Goal: Task Accomplishment & Management: Manage account settings

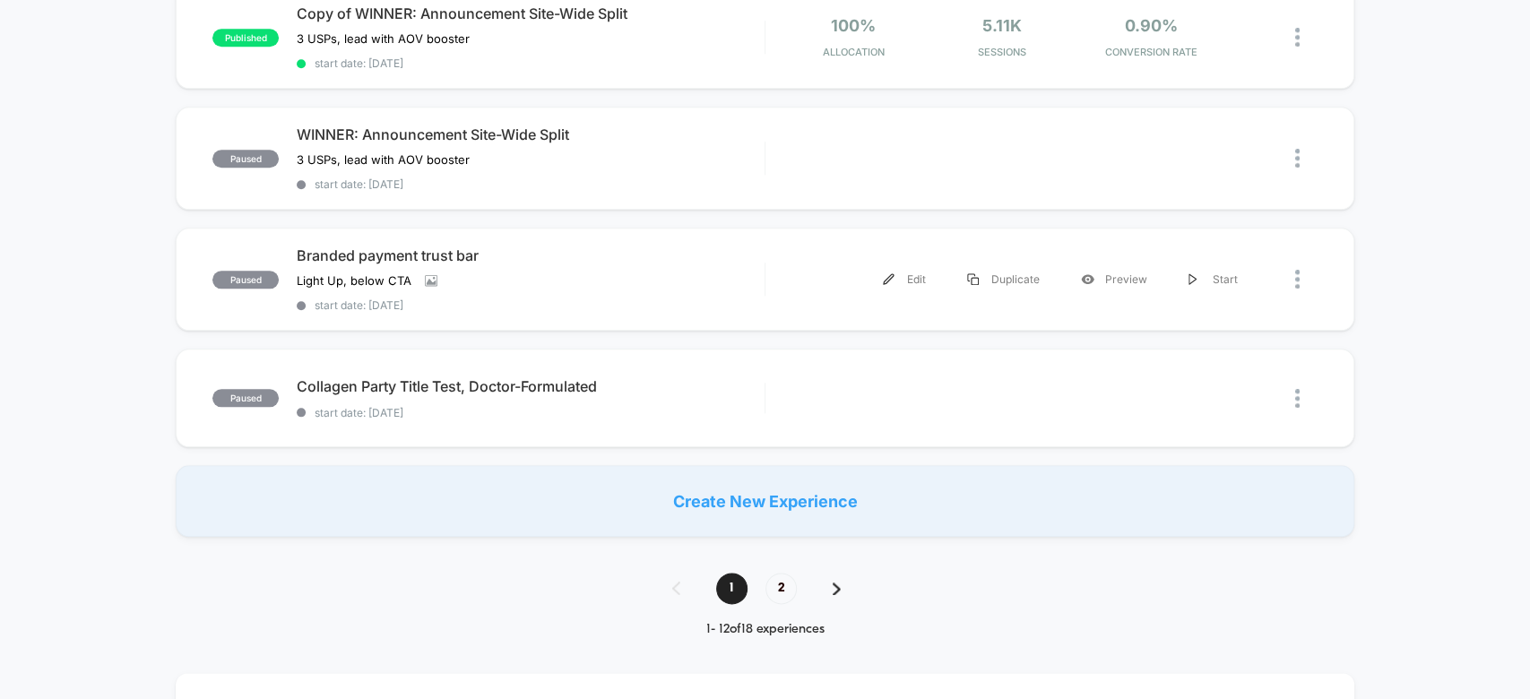
scroll to position [1208, 0]
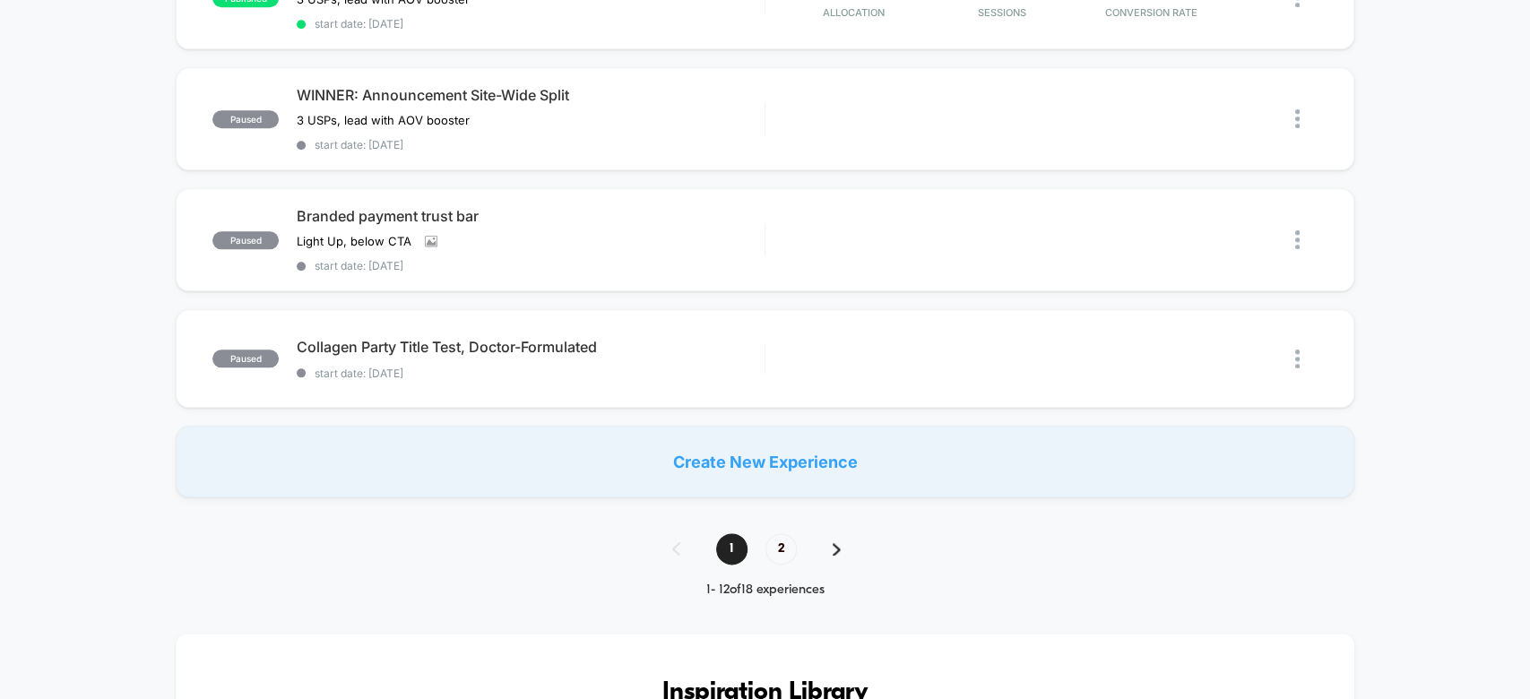
click at [795, 533] on div "1 2" at bounding box center [765, 548] width 222 height 31
click at [774, 533] on span "2" at bounding box center [780, 548] width 31 height 31
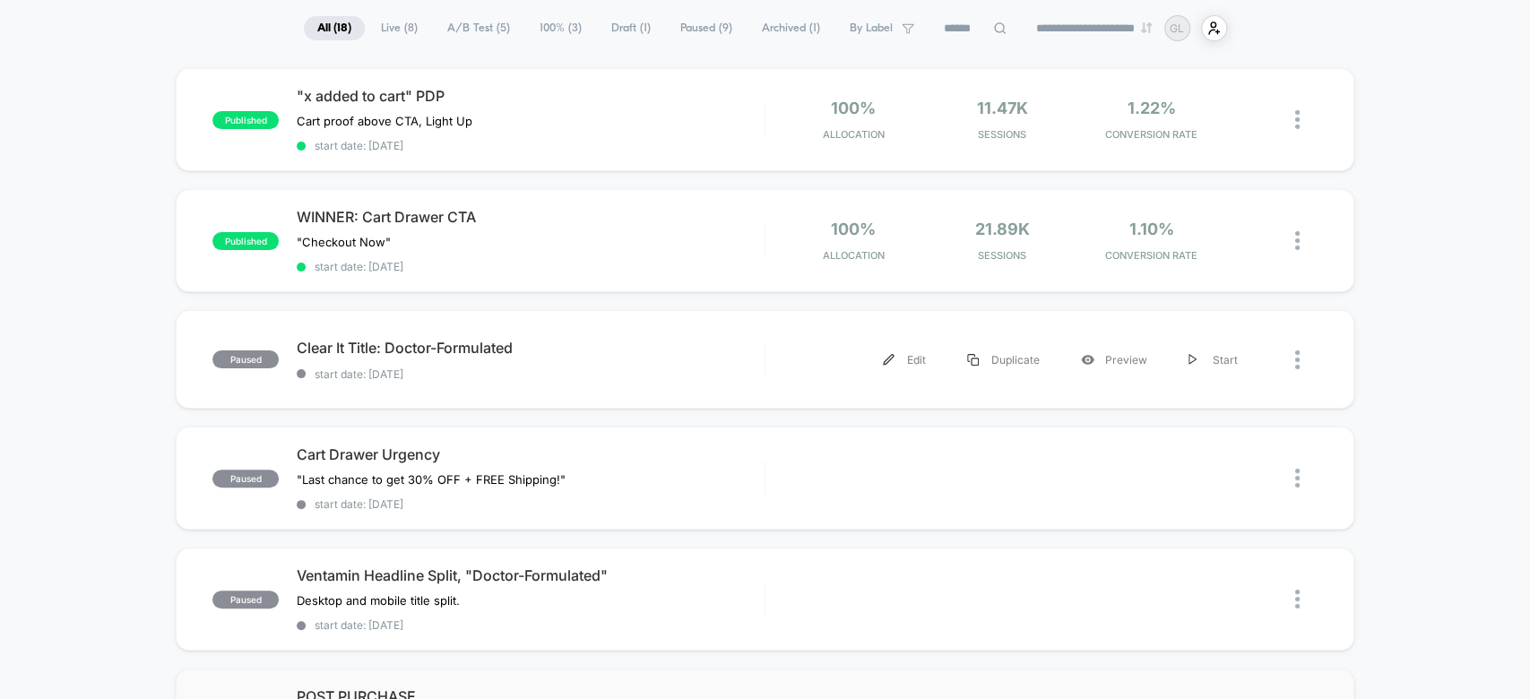
scroll to position [0, 0]
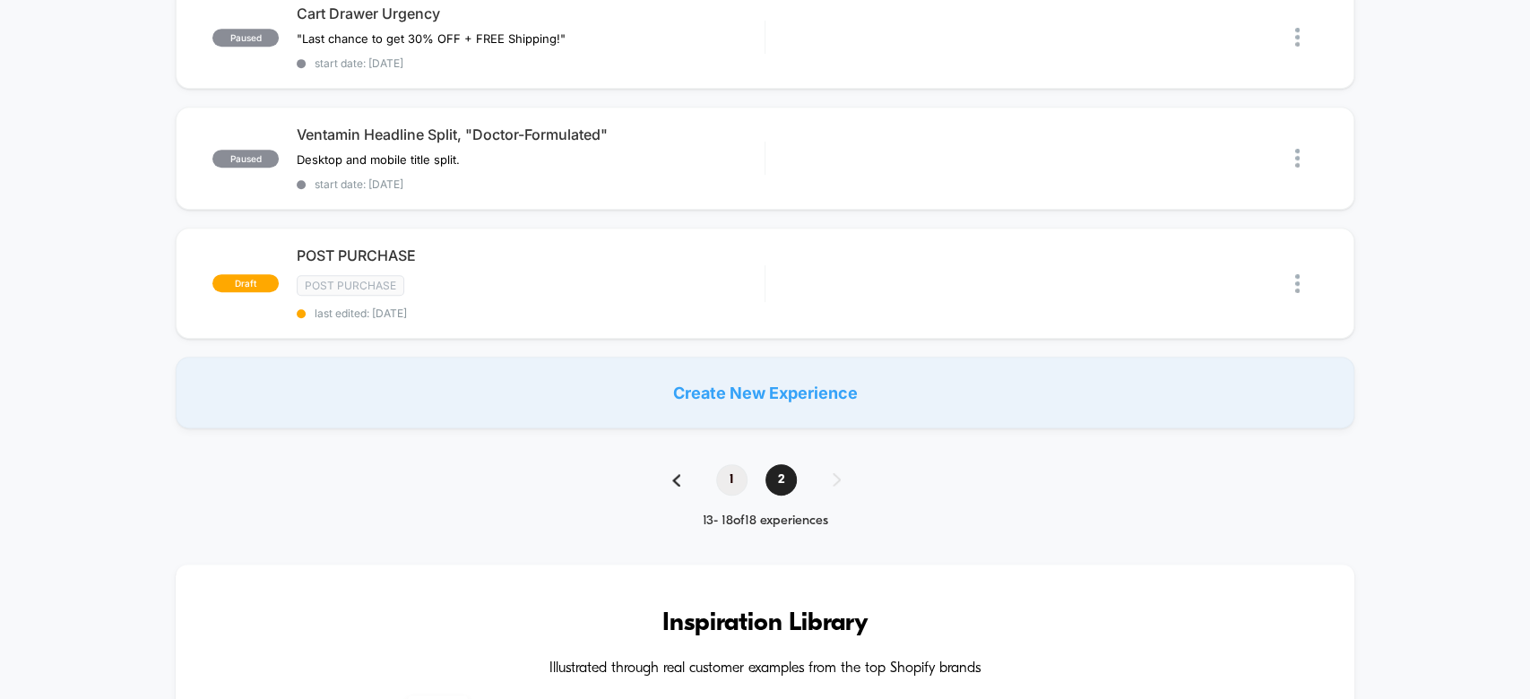
click at [717, 466] on span "1" at bounding box center [731, 479] width 31 height 31
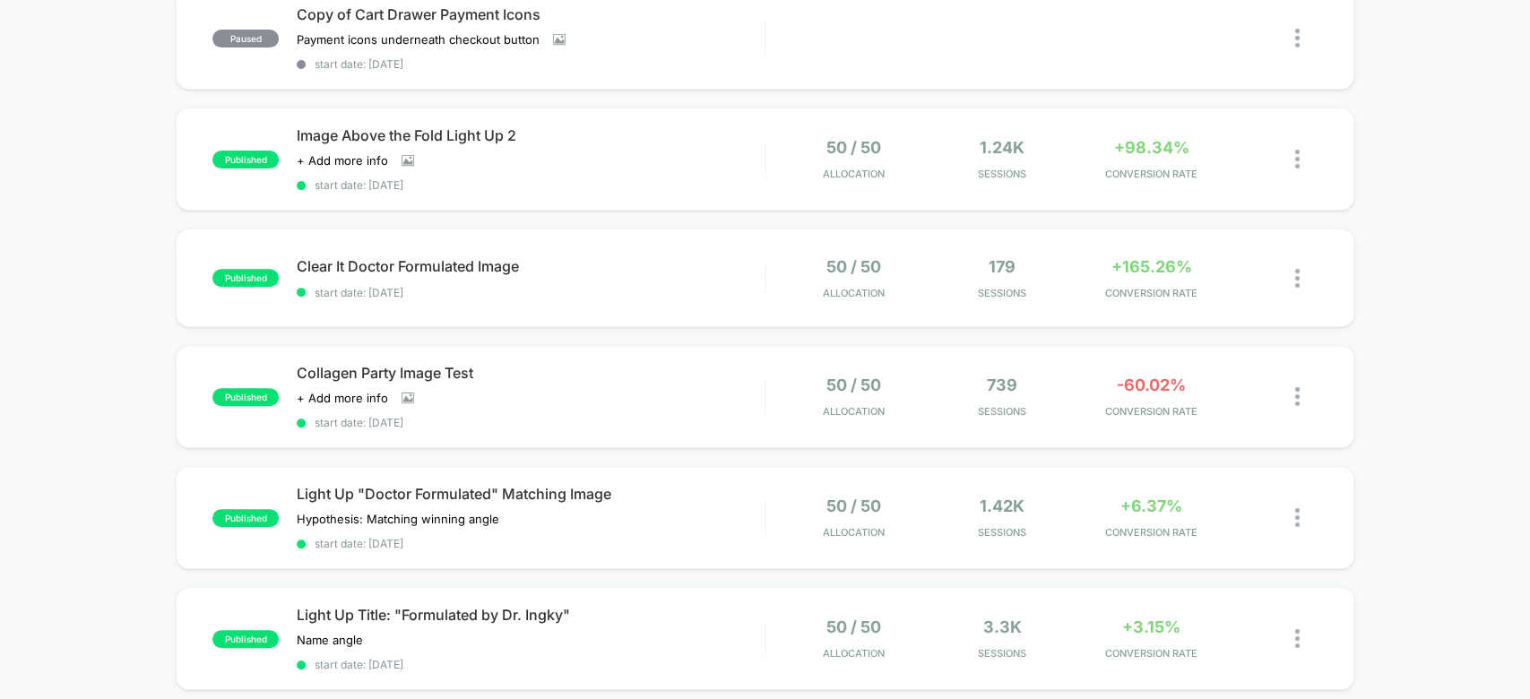
scroll to position [324, 0]
click at [1310, 507] on div at bounding box center [1306, 519] width 22 height 42
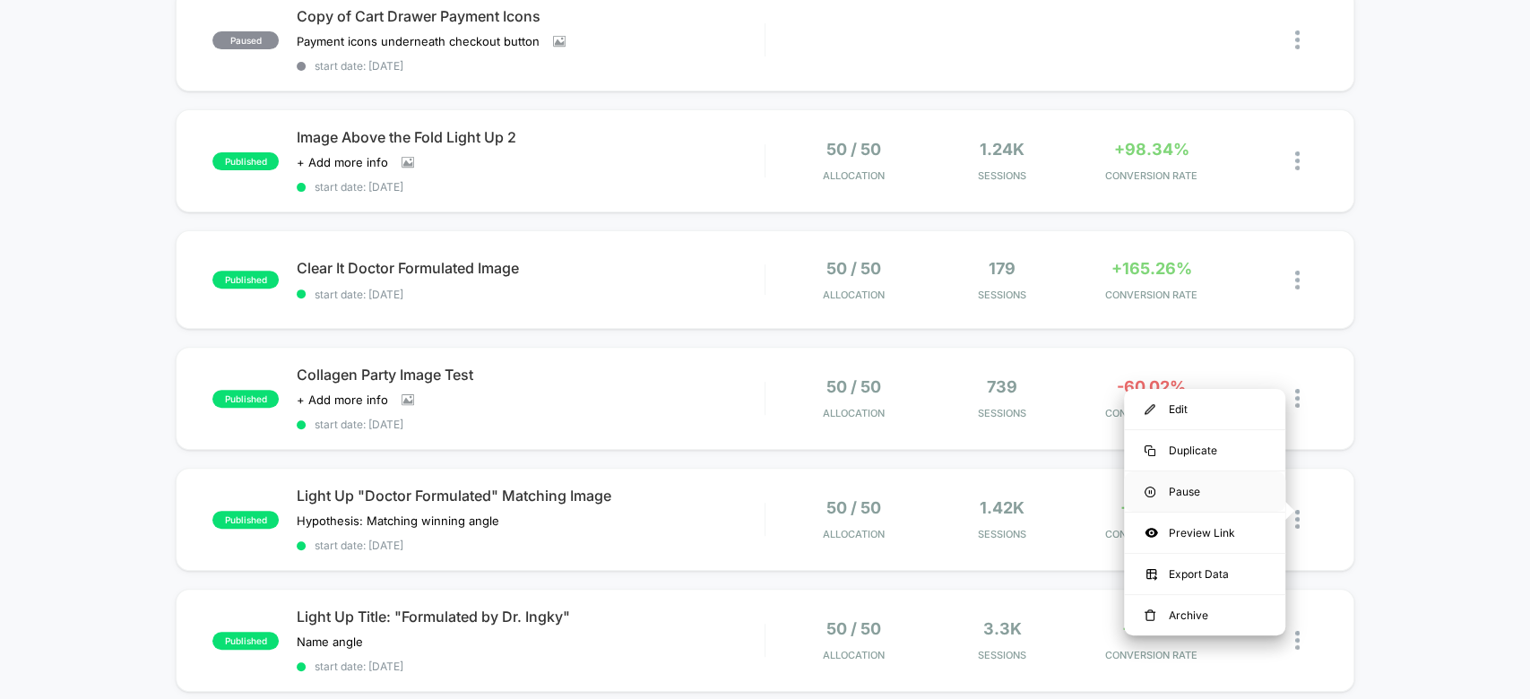
click at [1198, 475] on div "Pause" at bounding box center [1204, 491] width 161 height 40
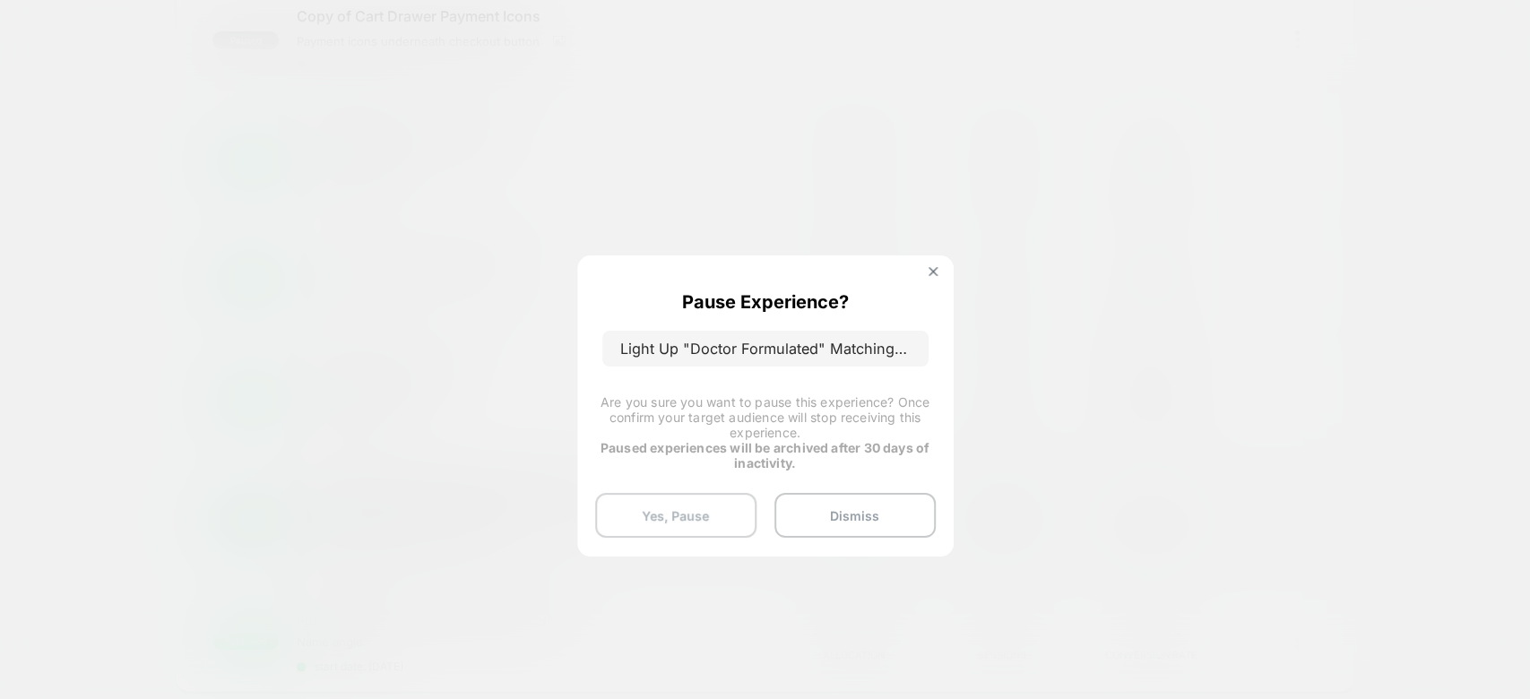
click at [697, 505] on button "Yes, Pause" at bounding box center [675, 515] width 161 height 45
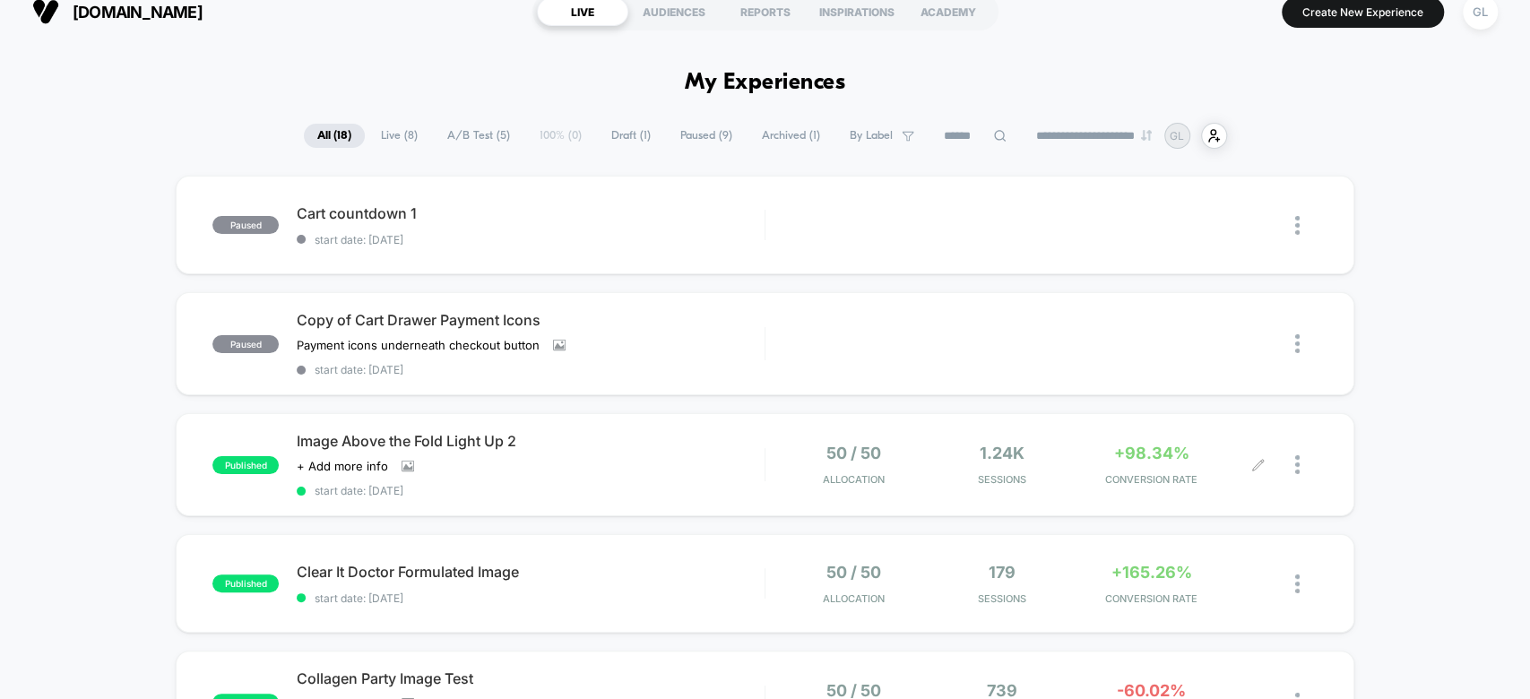
scroll to position [0, 0]
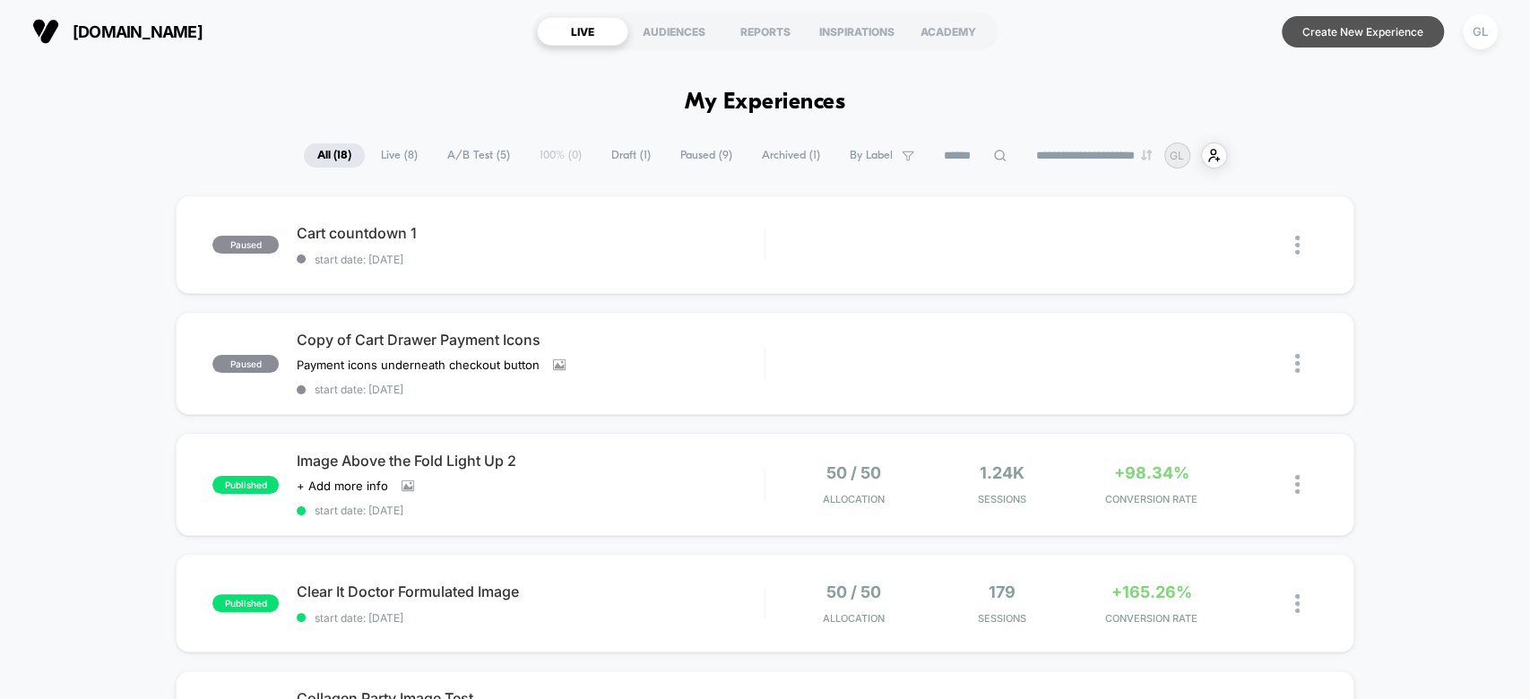
click at [1333, 21] on button "Create New Experience" at bounding box center [1362, 31] width 162 height 31
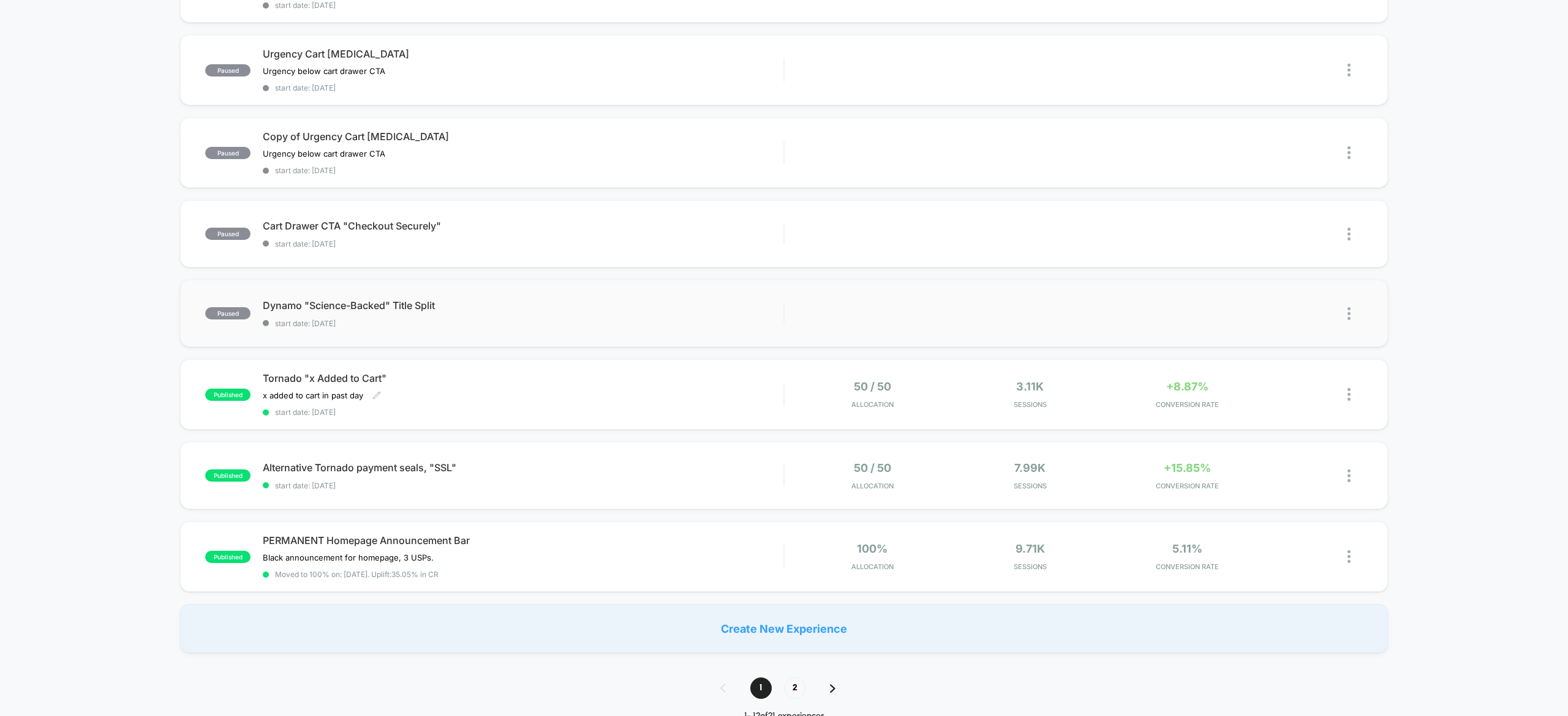
scroll to position [545, 0]
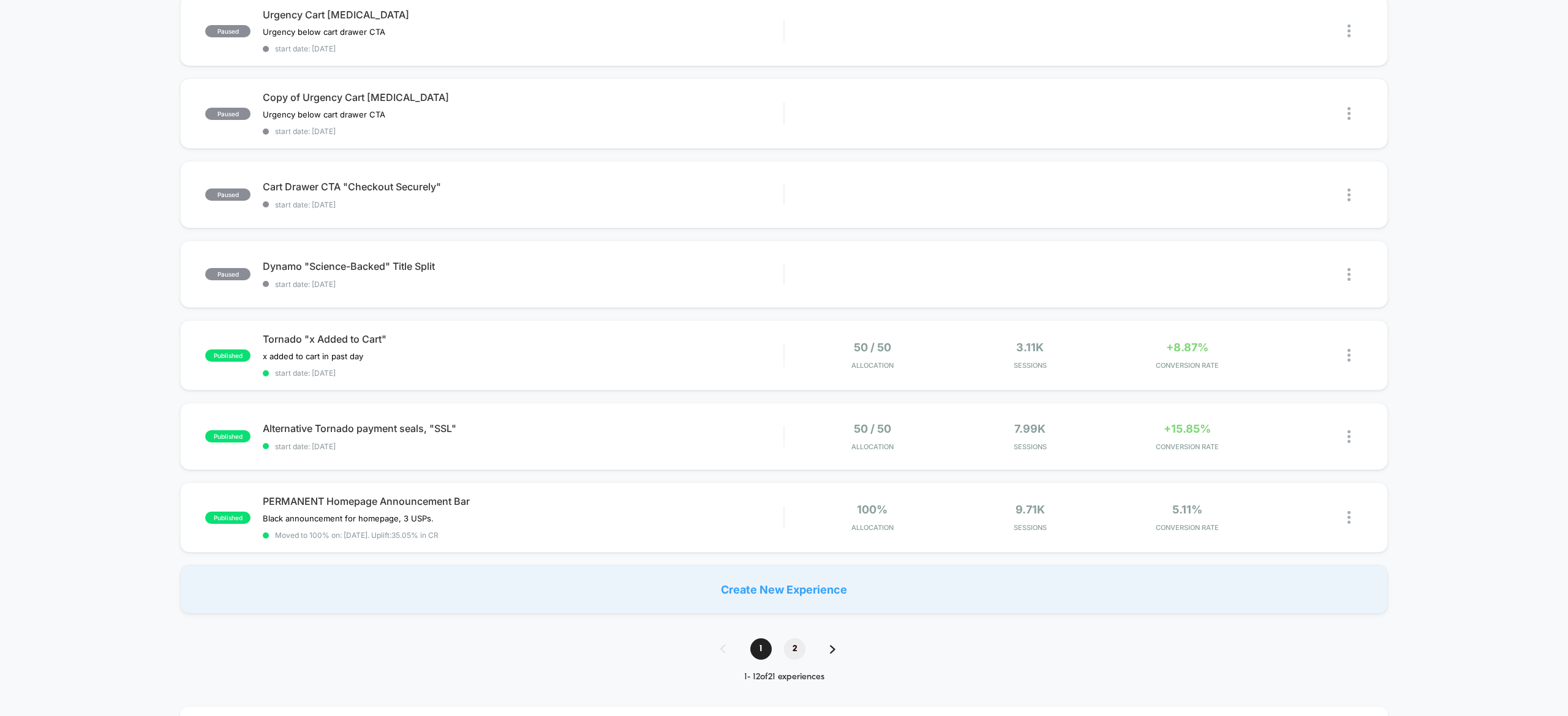
click at [798, 643] on span "2" at bounding box center [794, 649] width 21 height 21
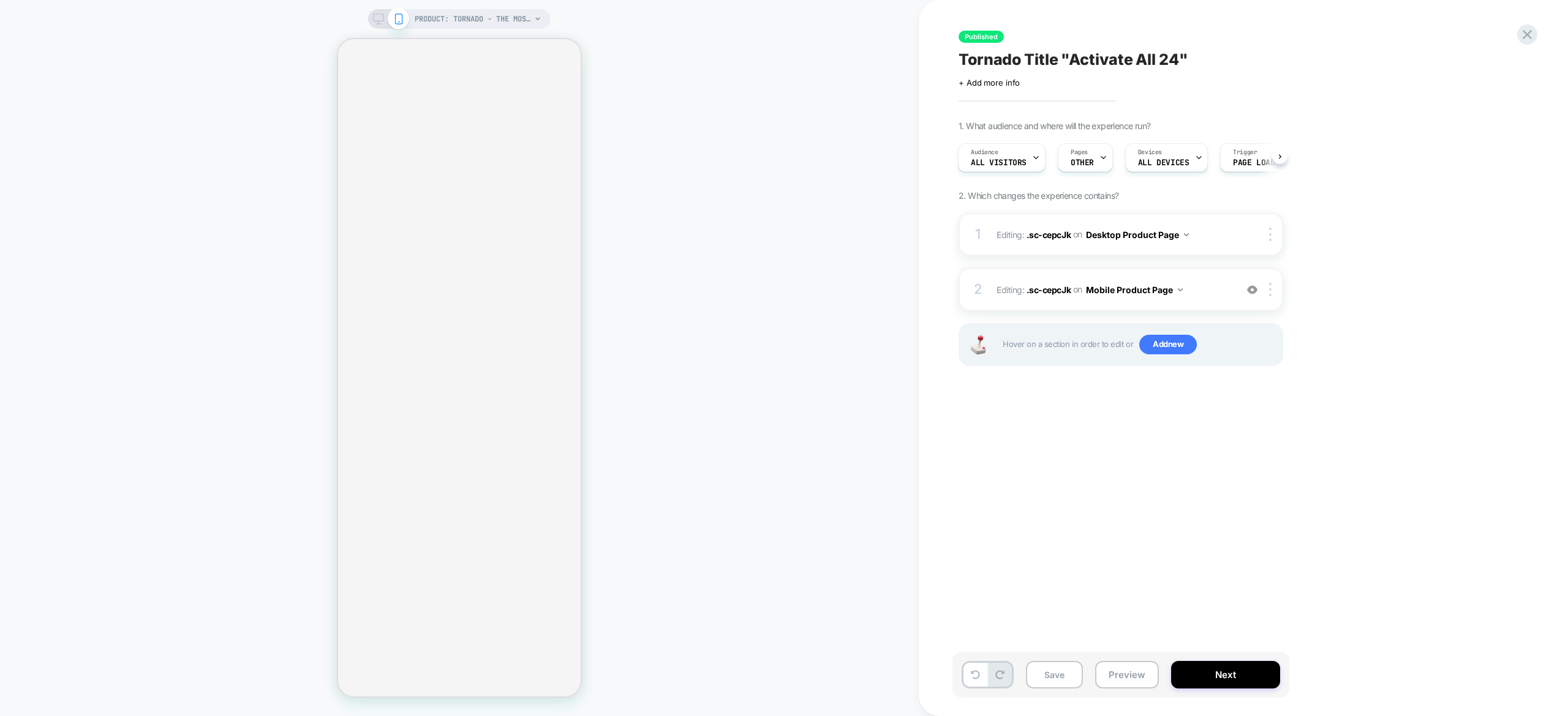
select select "**********"
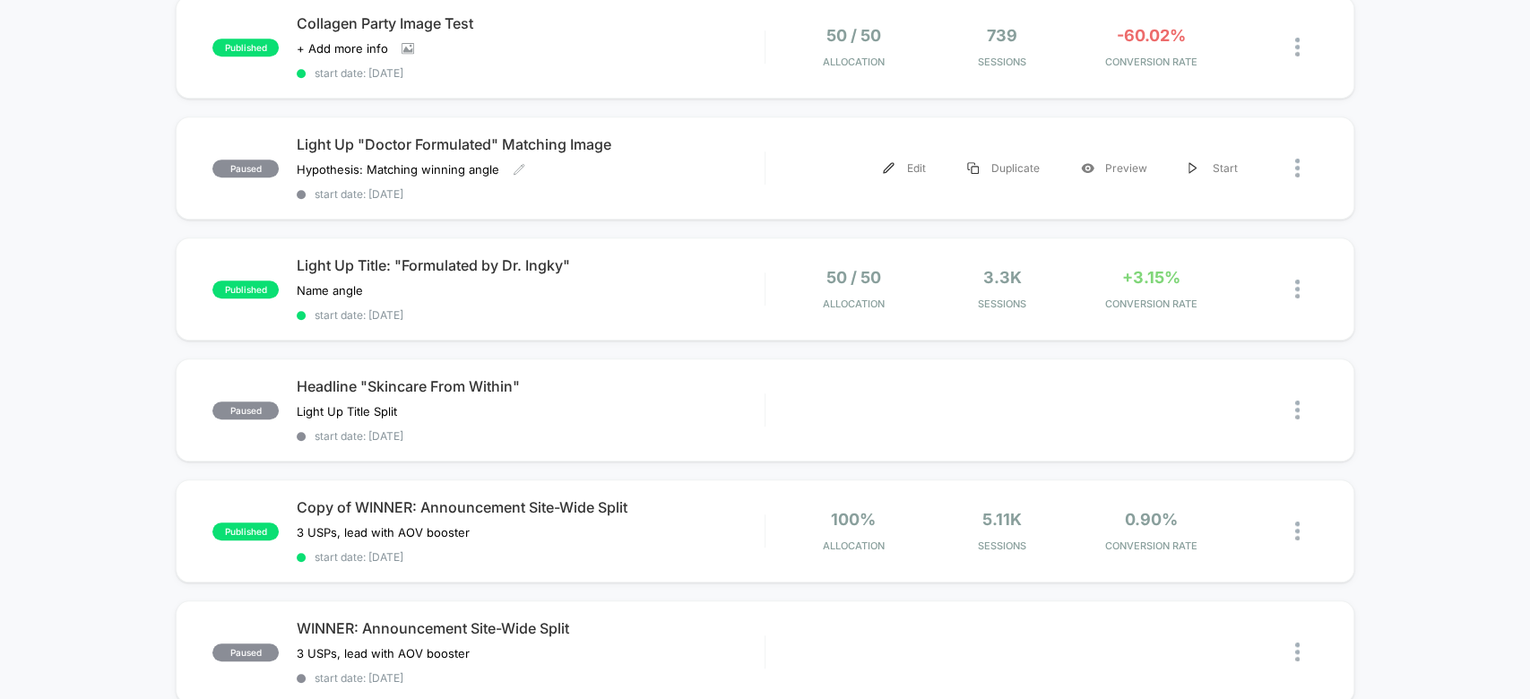
scroll to position [676, 0]
click at [710, 125] on div "paused Light Up "Doctor Formulated" Matching Image Hypothesis: Matching winning…" at bounding box center [765, 167] width 1178 height 103
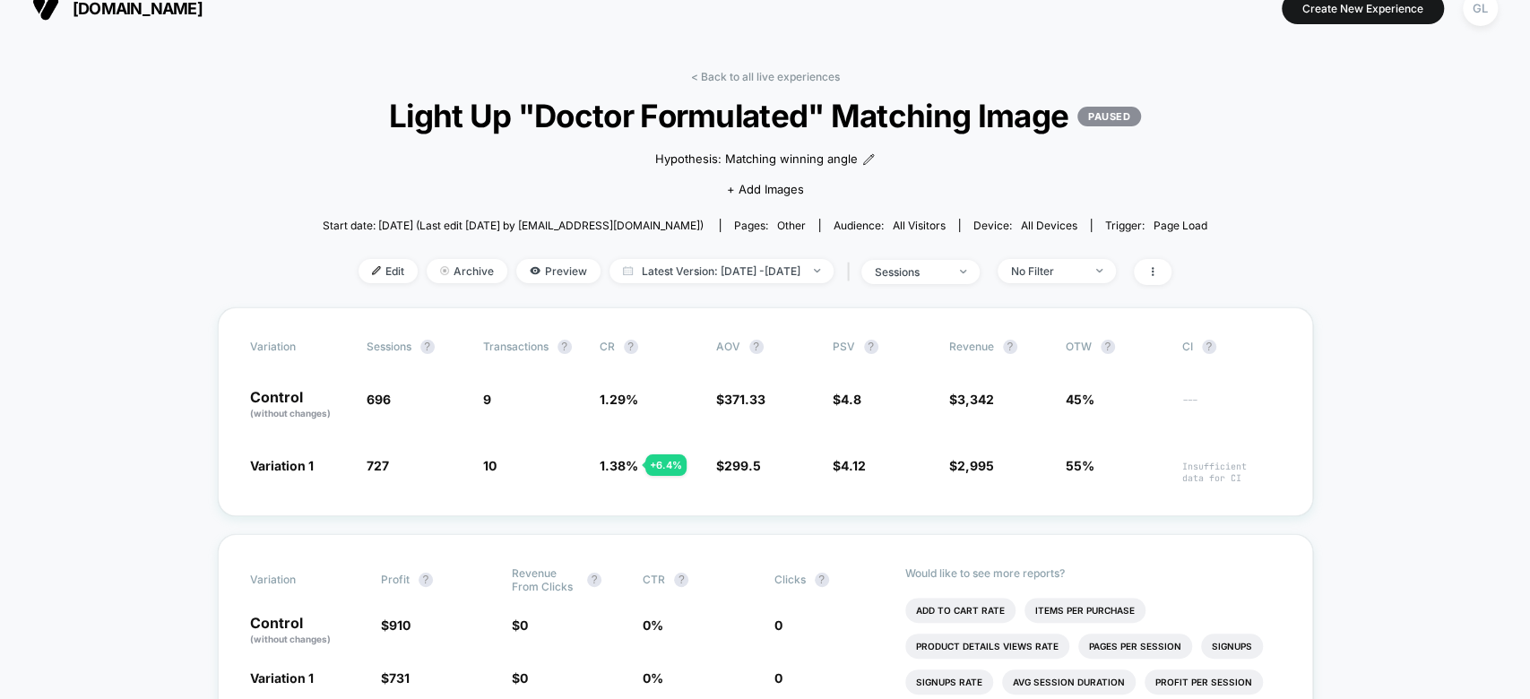
scroll to position [25, 0]
